Goal: Use online tool/utility: Utilize a website feature to perform a specific function

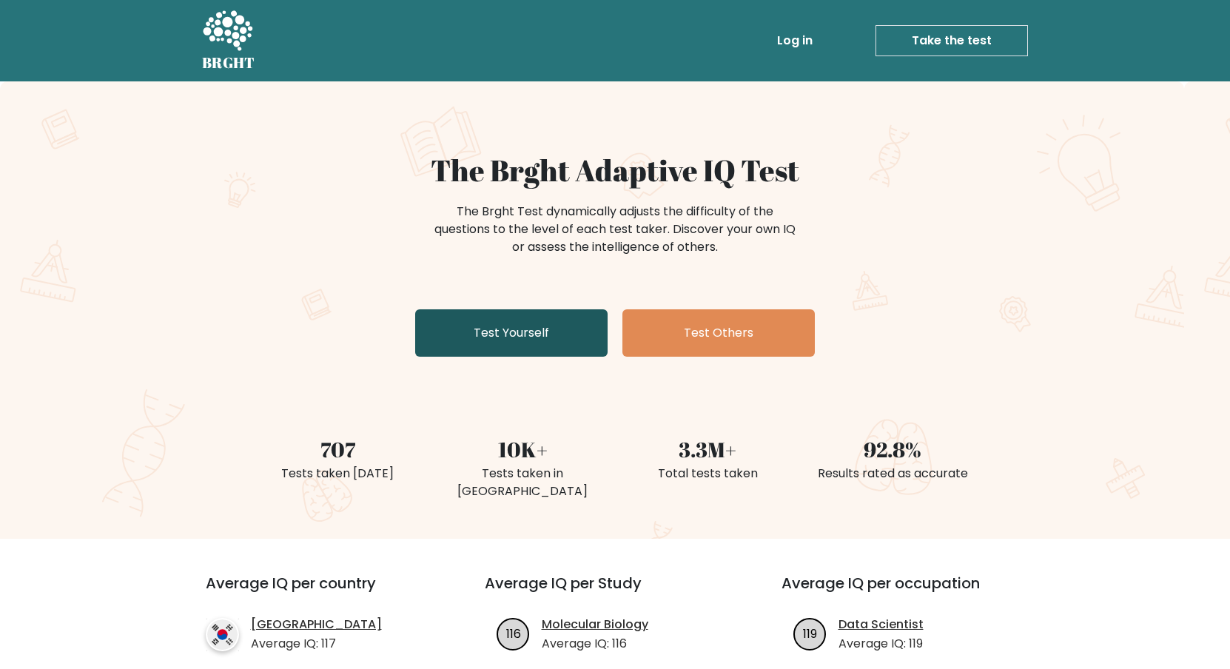
click at [515, 335] on link "Test Yourself" at bounding box center [511, 332] width 192 height 47
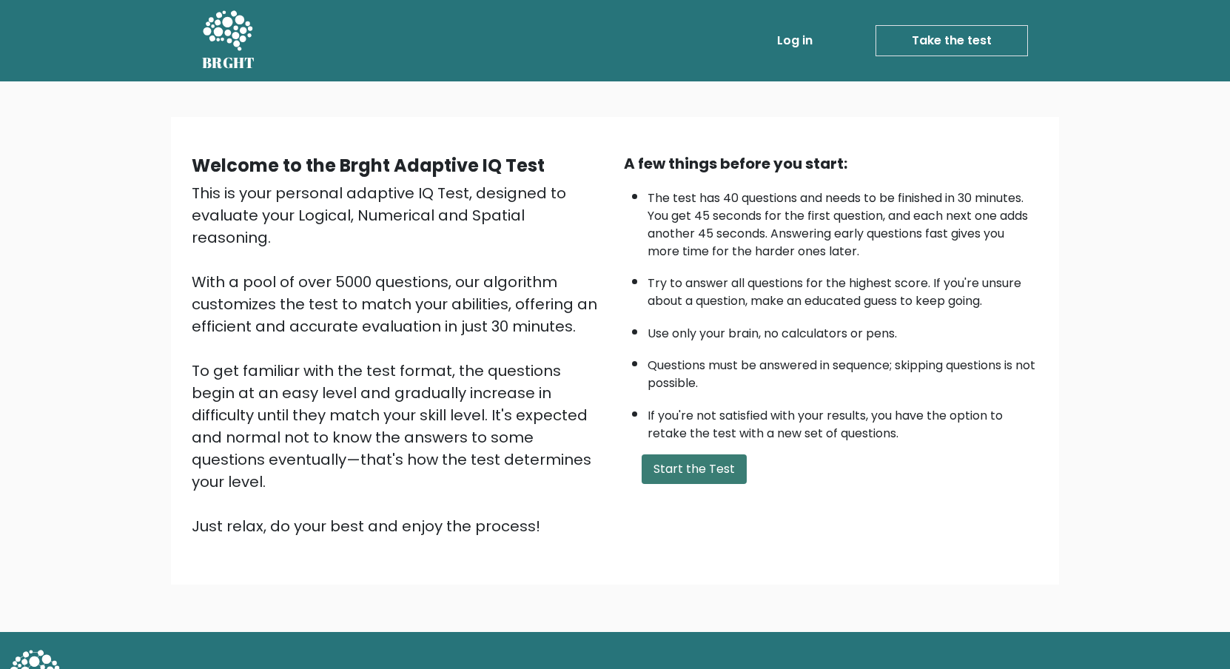
click at [693, 464] on button "Start the Test" at bounding box center [693, 469] width 105 height 30
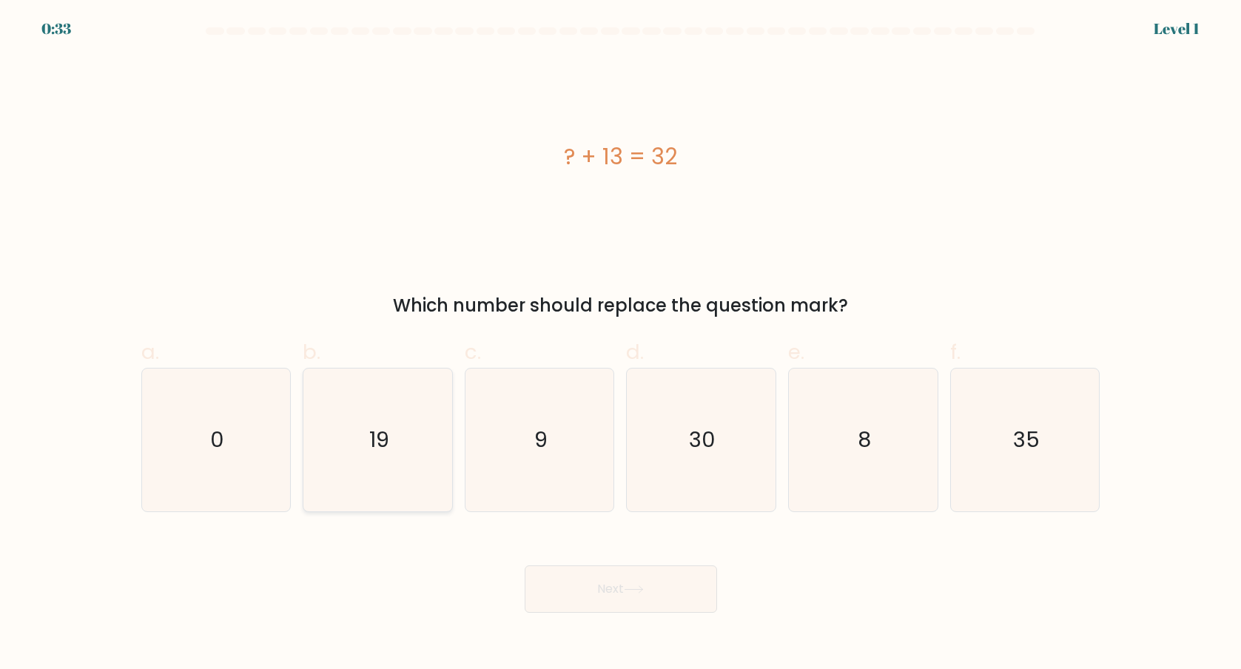
click at [384, 440] on text "19" at bounding box center [379, 440] width 20 height 30
click at [621, 344] on input "b. 19" at bounding box center [621, 339] width 1 height 10
radio input "true"
click at [618, 584] on button "Next" at bounding box center [621, 588] width 192 height 47
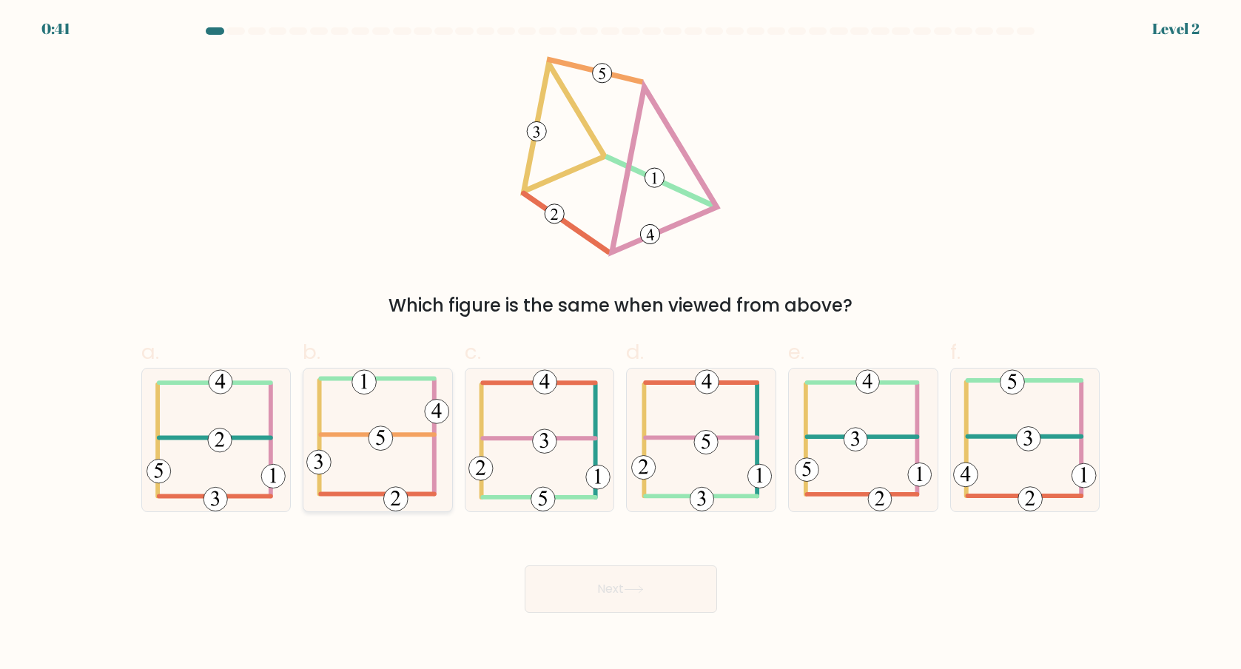
click at [374, 450] on icon at bounding box center [377, 439] width 143 height 143
click at [621, 344] on input "b." at bounding box center [621, 339] width 1 height 10
radio input "true"
click at [617, 590] on button "Next" at bounding box center [621, 588] width 192 height 47
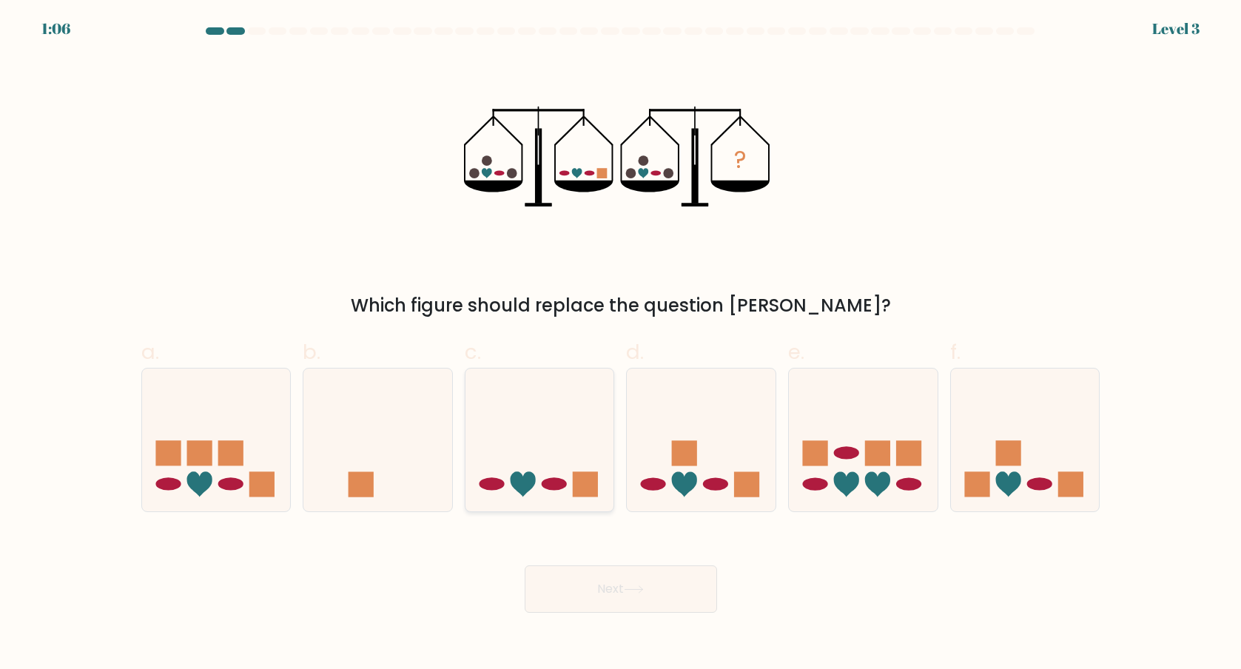
click at [556, 445] on icon at bounding box center [539, 439] width 149 height 123
click at [621, 344] on input "c." at bounding box center [621, 339] width 1 height 10
radio input "true"
click at [625, 587] on button "Next" at bounding box center [621, 588] width 192 height 47
